Goal: Task Accomplishment & Management: Use online tool/utility

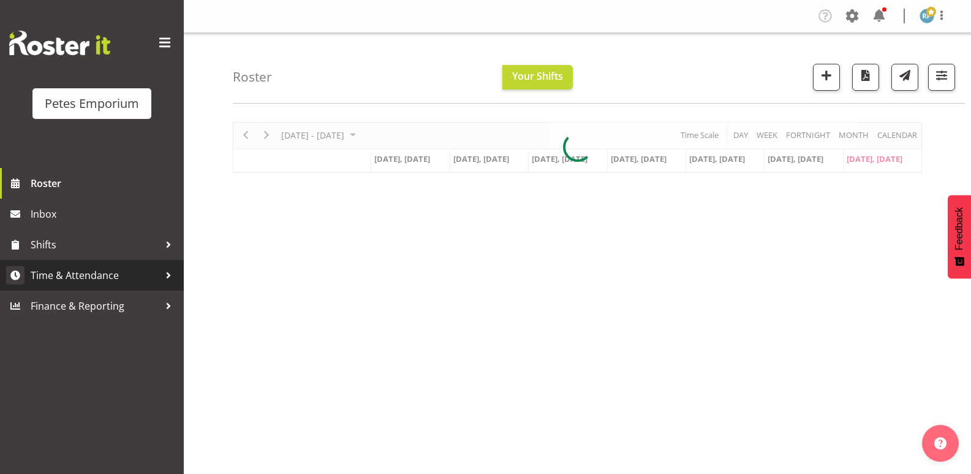
click at [93, 268] on span "Time & Attendance" at bounding box center [95, 275] width 129 height 18
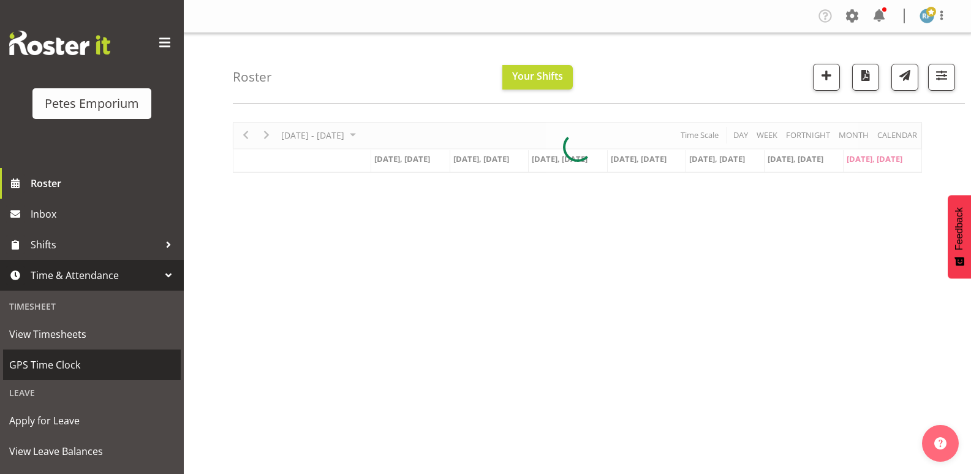
click at [73, 357] on span "GPS Time Clock" at bounding box center [91, 364] width 165 height 18
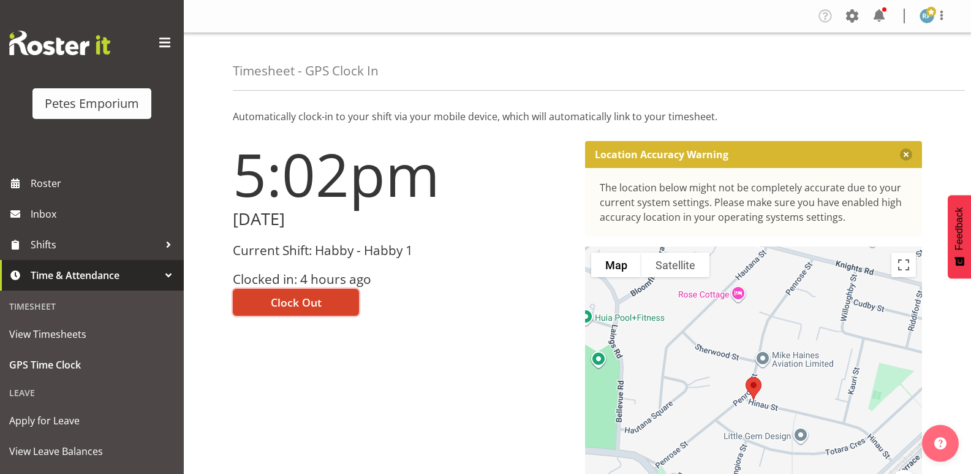
click at [318, 297] on span "Clock Out" at bounding box center [296, 302] width 51 height 16
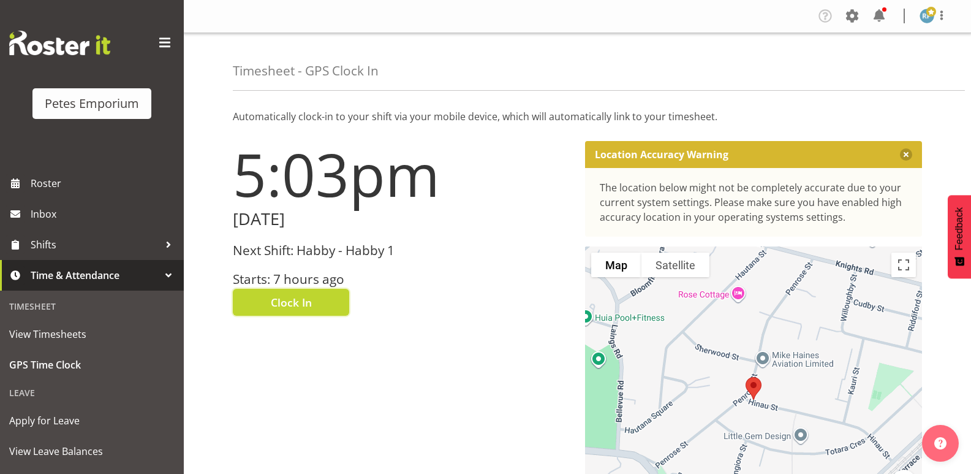
click at [924, 15] on img at bounding box center [927, 16] width 15 height 15
click at [873, 67] on link "Log Out" at bounding box center [891, 64] width 118 height 22
